Goal: Information Seeking & Learning: Learn about a topic

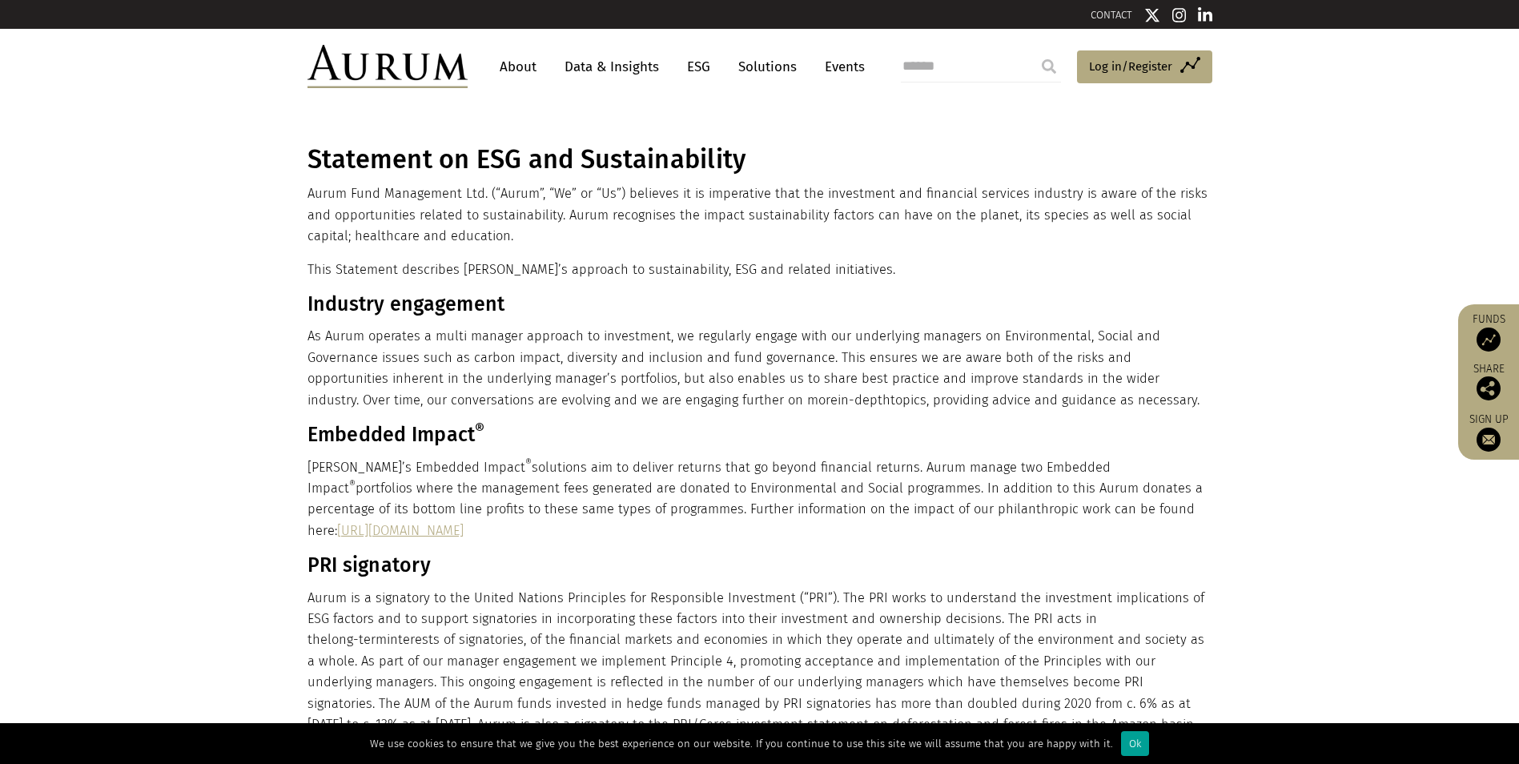
click at [1132, 745] on div "Ok" at bounding box center [1135, 743] width 28 height 25
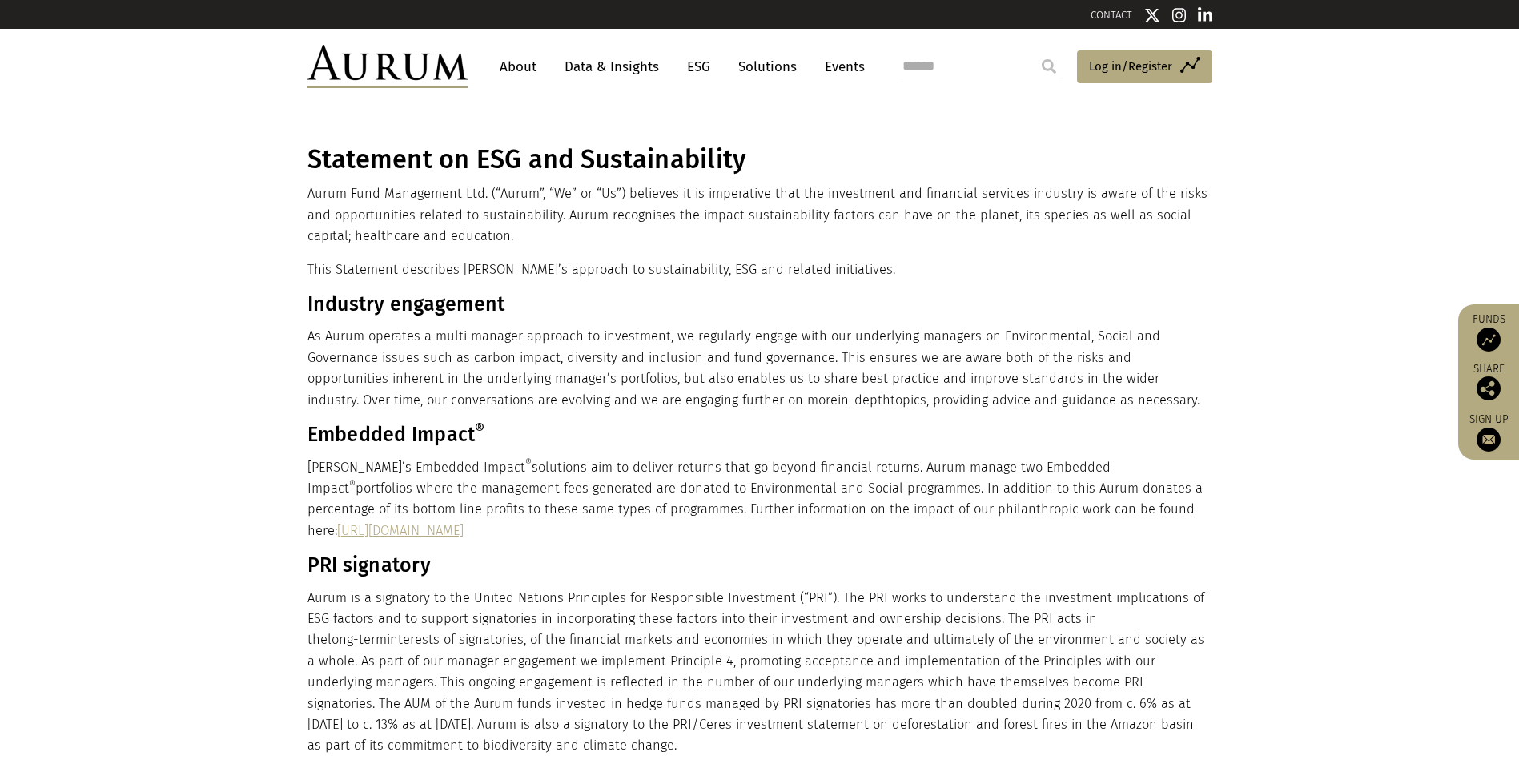
click at [520, 70] on link "About" at bounding box center [518, 67] width 53 height 30
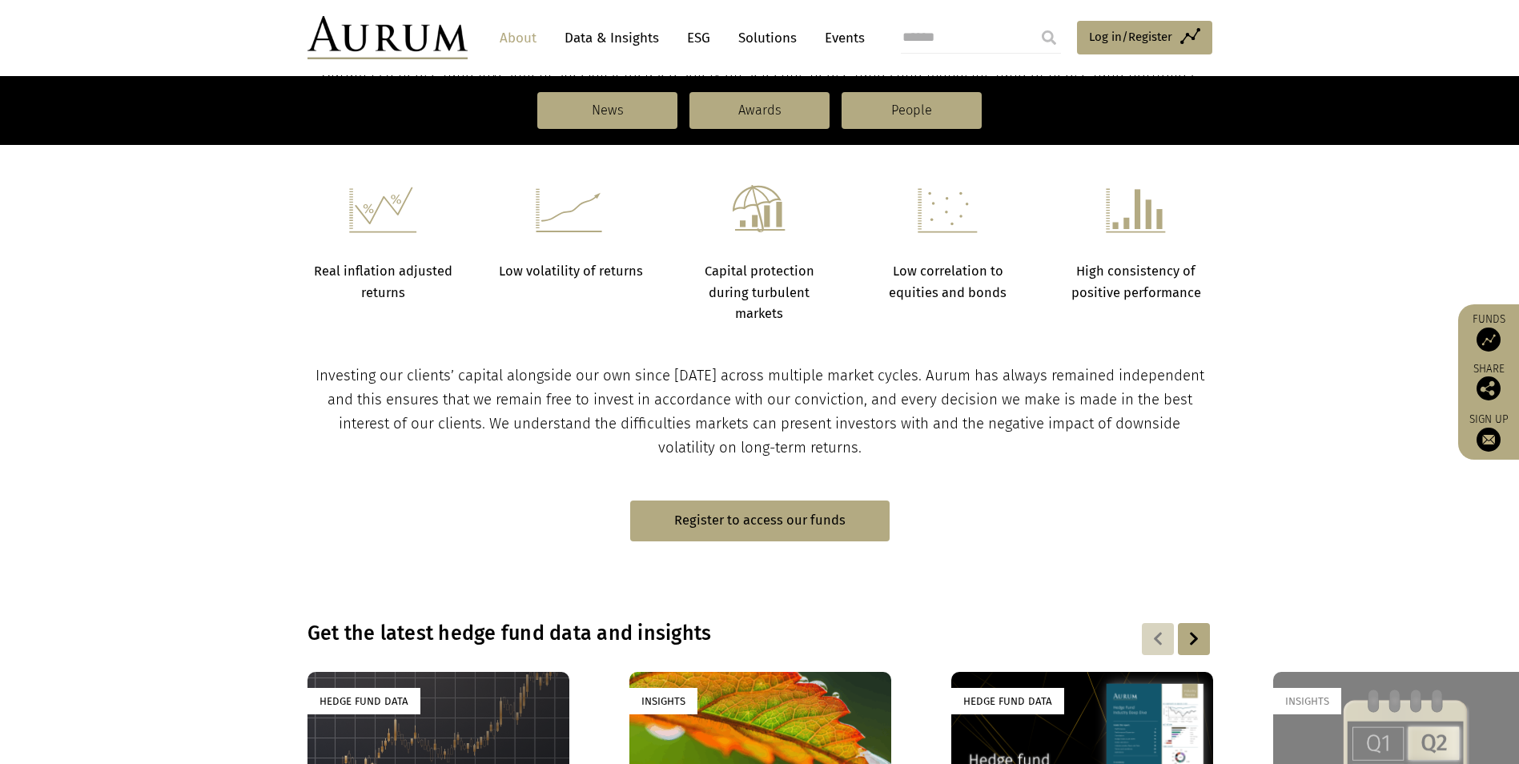
scroll to position [424, 0]
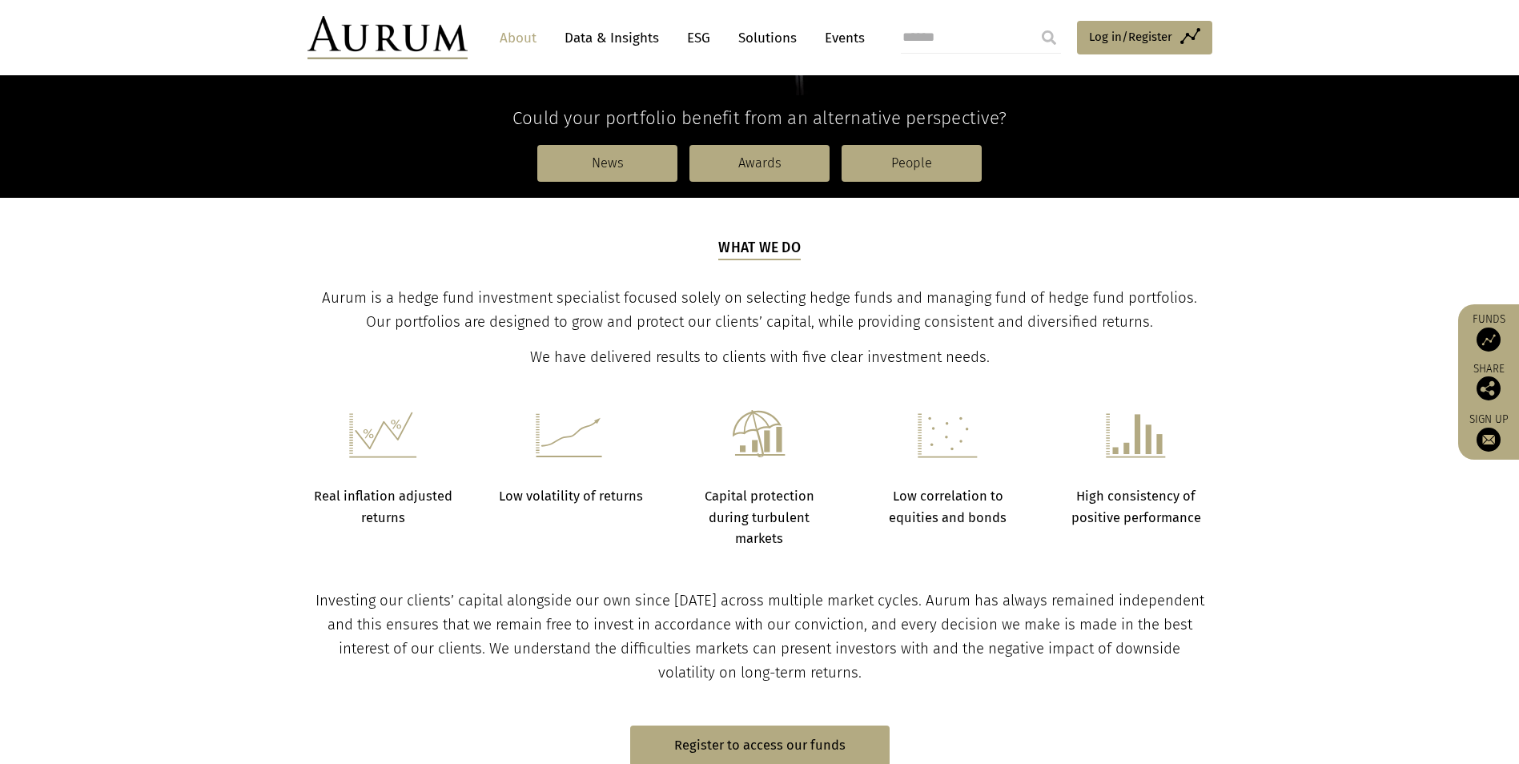
click at [694, 38] on link "ESG" at bounding box center [698, 38] width 39 height 30
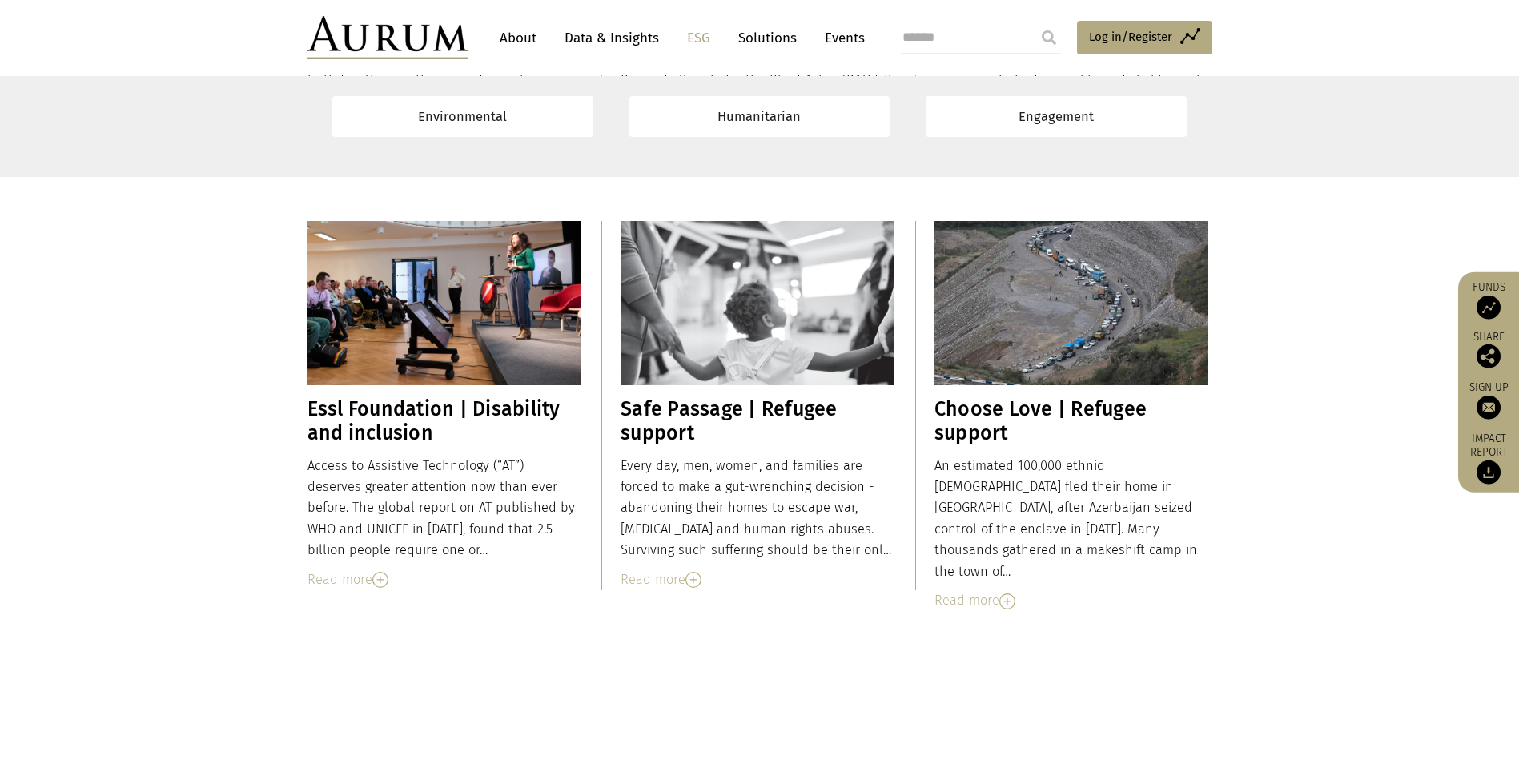
scroll to position [6487, 0]
